Goal: Task Accomplishment & Management: Use online tool/utility

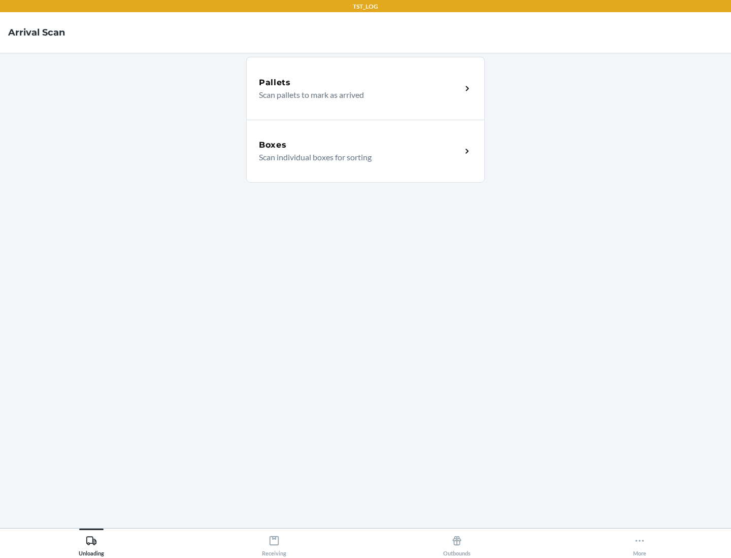
click at [360, 145] on div "Boxes" at bounding box center [360, 145] width 202 height 12
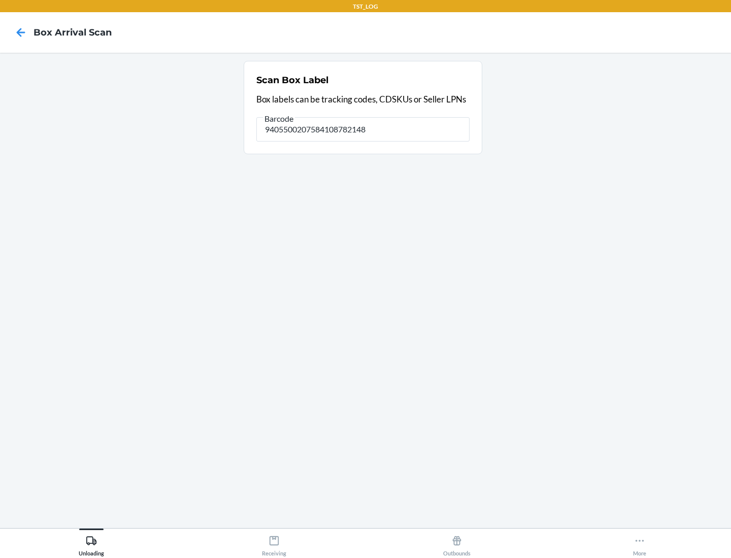
type input "9405500207584108782148"
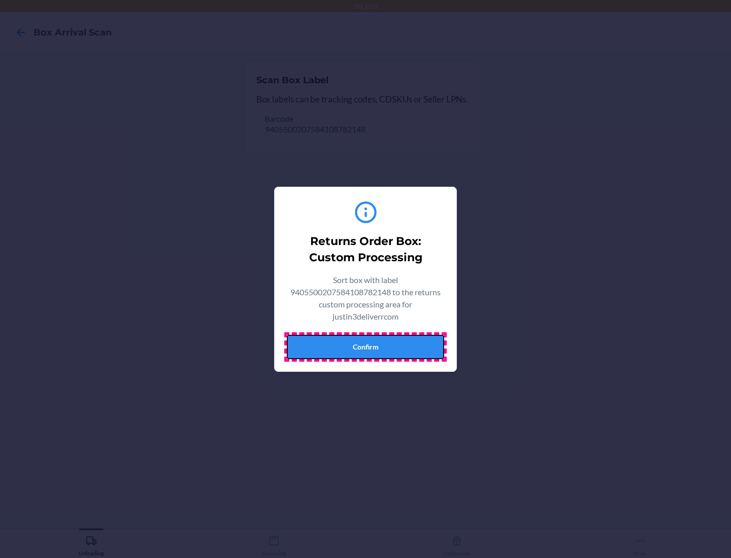
click at [365, 346] on button "Confirm" at bounding box center [365, 347] width 157 height 24
